Goal: Information Seeking & Learning: Learn about a topic

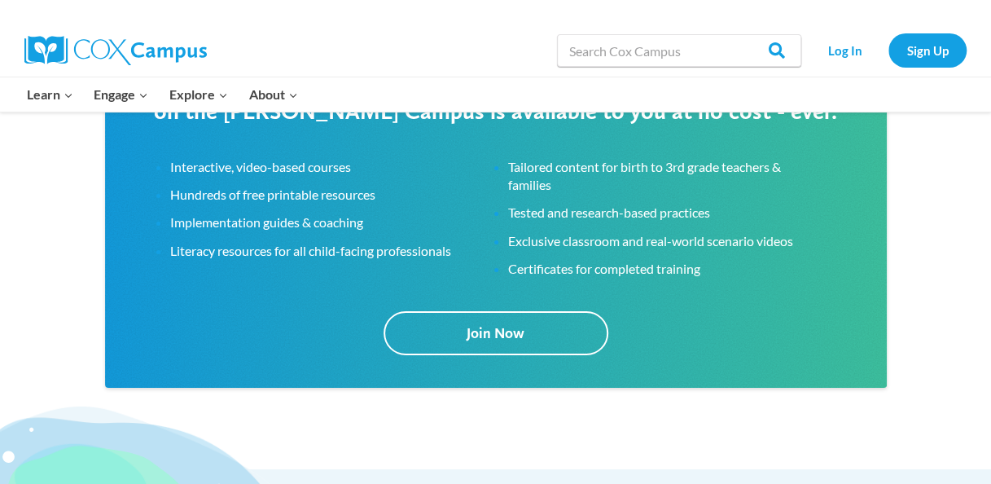
scroll to position [2605, 0]
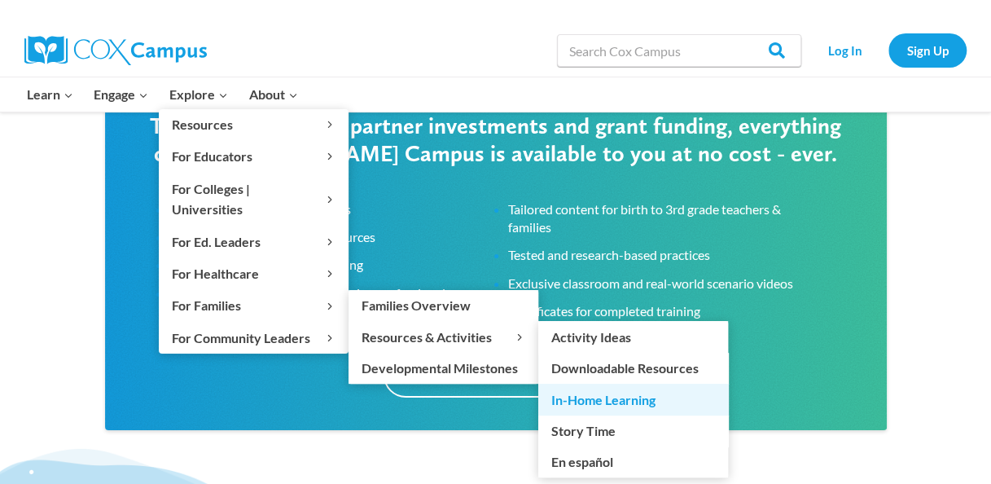
click at [606, 384] on link "In-Home Learning" at bounding box center [633, 399] width 190 height 31
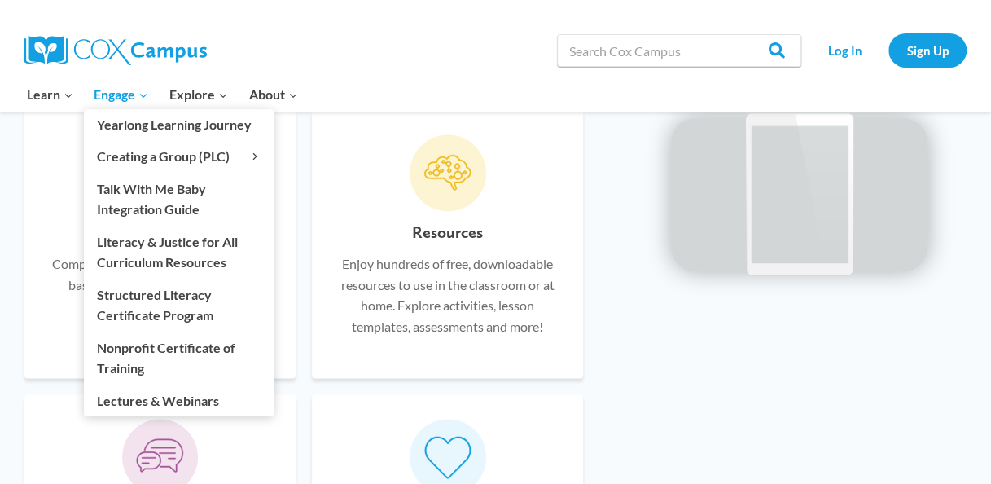
scroll to position [990, 0]
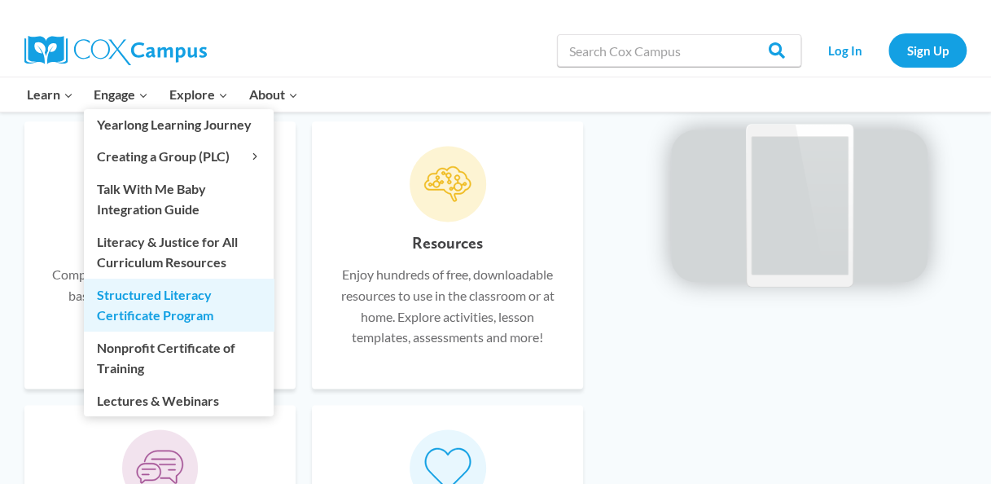
click at [137, 298] on link "Structured Literacy Certificate Program" at bounding box center [179, 305] width 190 height 52
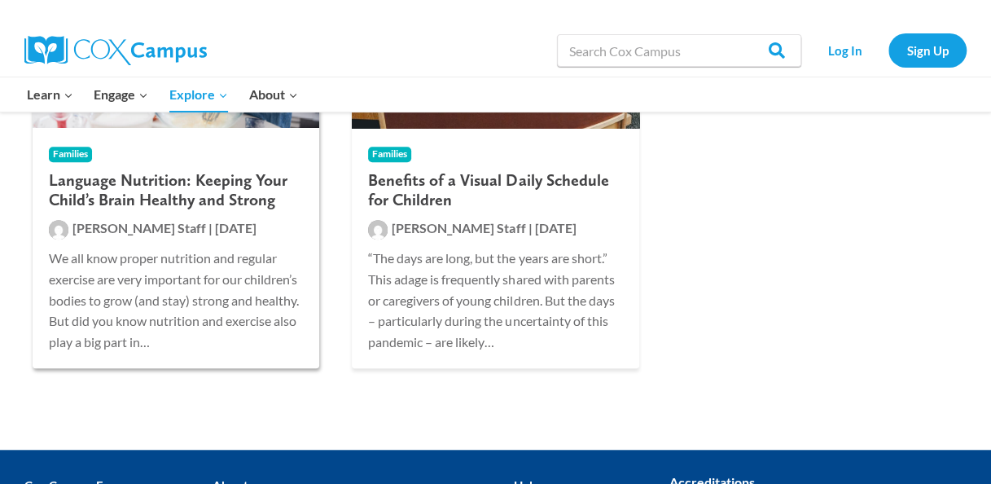
scroll to position [441, 0]
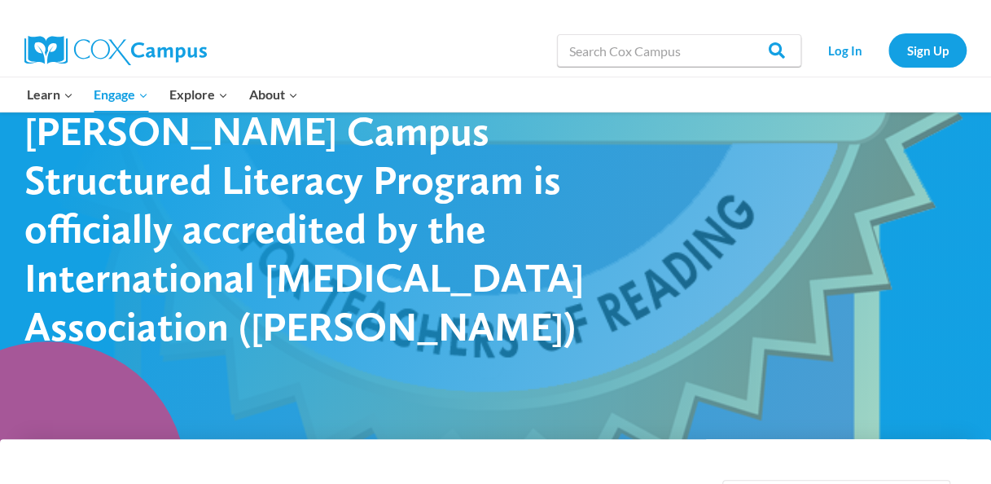
click at [485, 283] on h1 "Cox Campus Structured Literacy Program is officially accredited by the Internat…" at bounding box center [309, 228] width 570 height 244
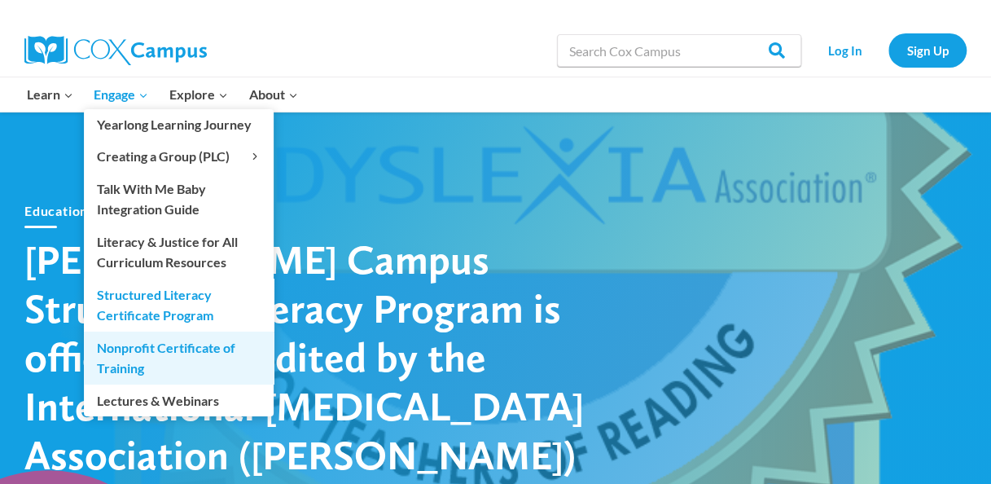
click at [167, 353] on link "Nonprofit Certificate of Training" at bounding box center [179, 358] width 190 height 52
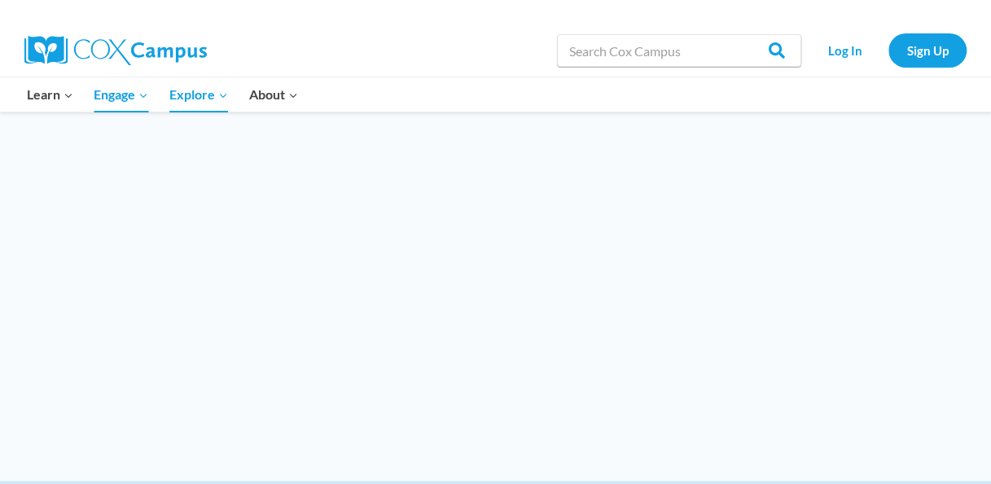
scroll to position [4025, 0]
